Goal: Information Seeking & Learning: Learn about a topic

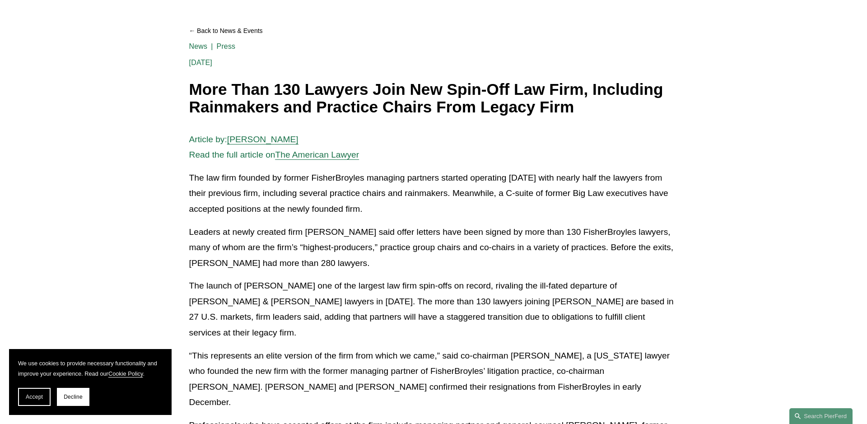
scroll to position [154, 0]
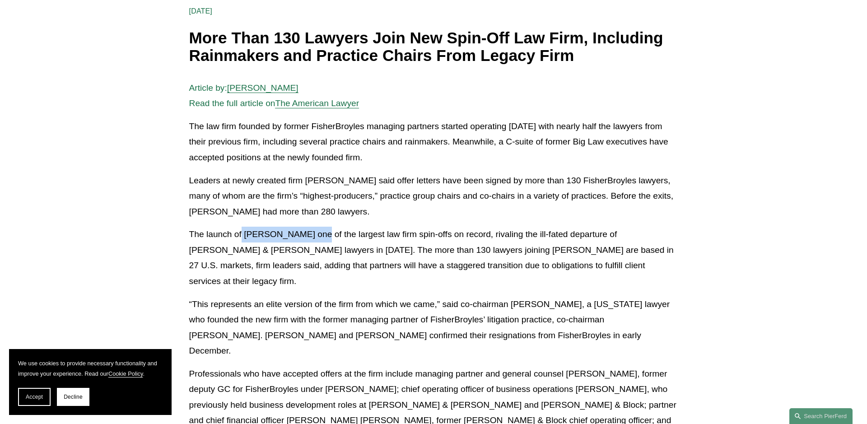
drag, startPoint x: 242, startPoint y: 236, endPoint x: 313, endPoint y: 229, distance: 71.2
click at [313, 229] on p "The launch of [PERSON_NAME] one of the largest law firm spin-offs on record, ri…" at bounding box center [433, 258] width 489 height 62
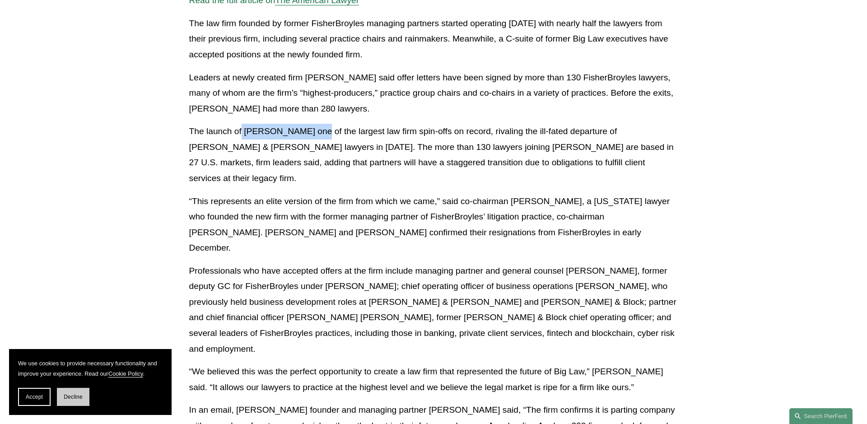
click at [82, 393] on button "Decline" at bounding box center [73, 397] width 33 height 18
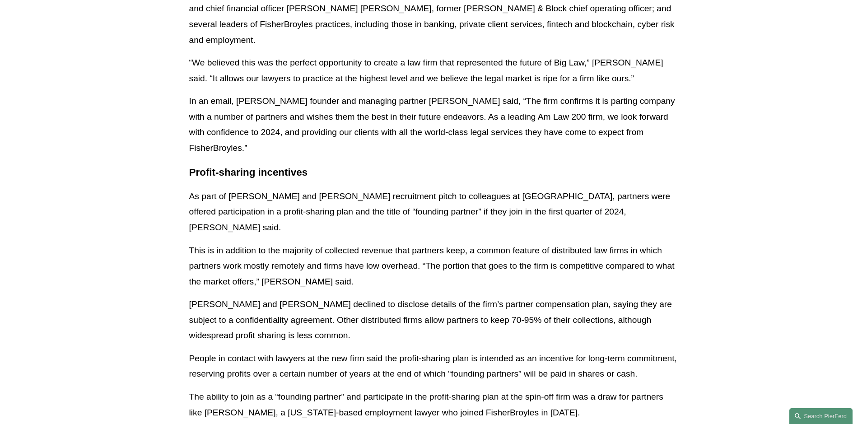
scroll to position [618, 0]
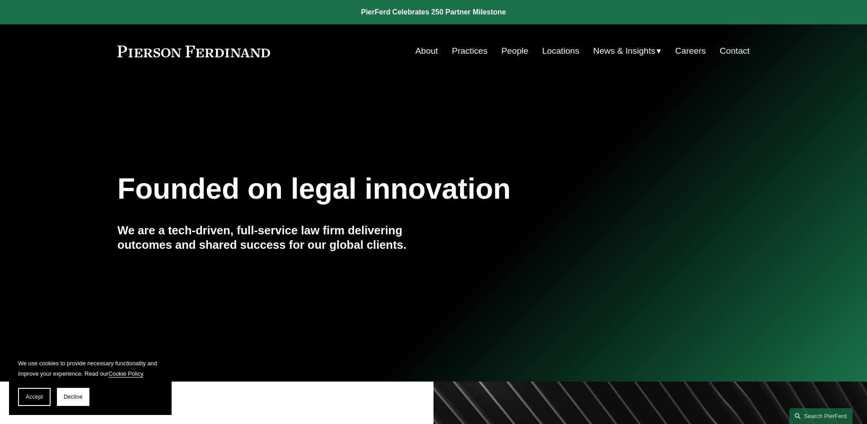
click at [475, 52] on link "Practices" at bounding box center [470, 50] width 36 height 17
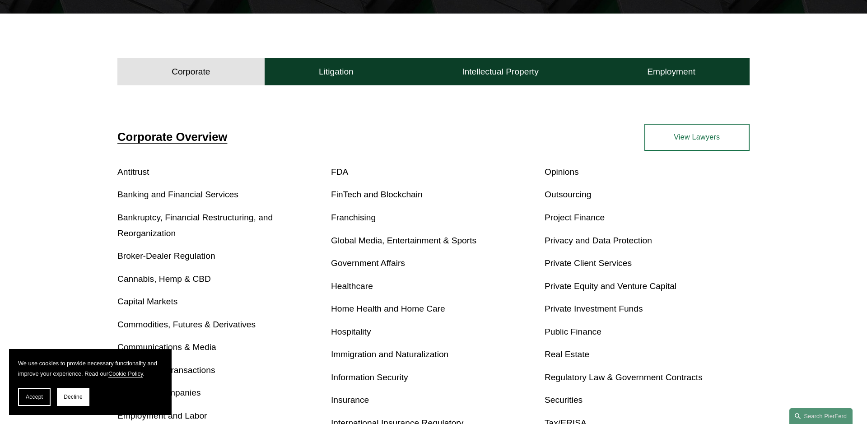
scroll to position [463, 0]
